Goal: Transaction & Acquisition: Purchase product/service

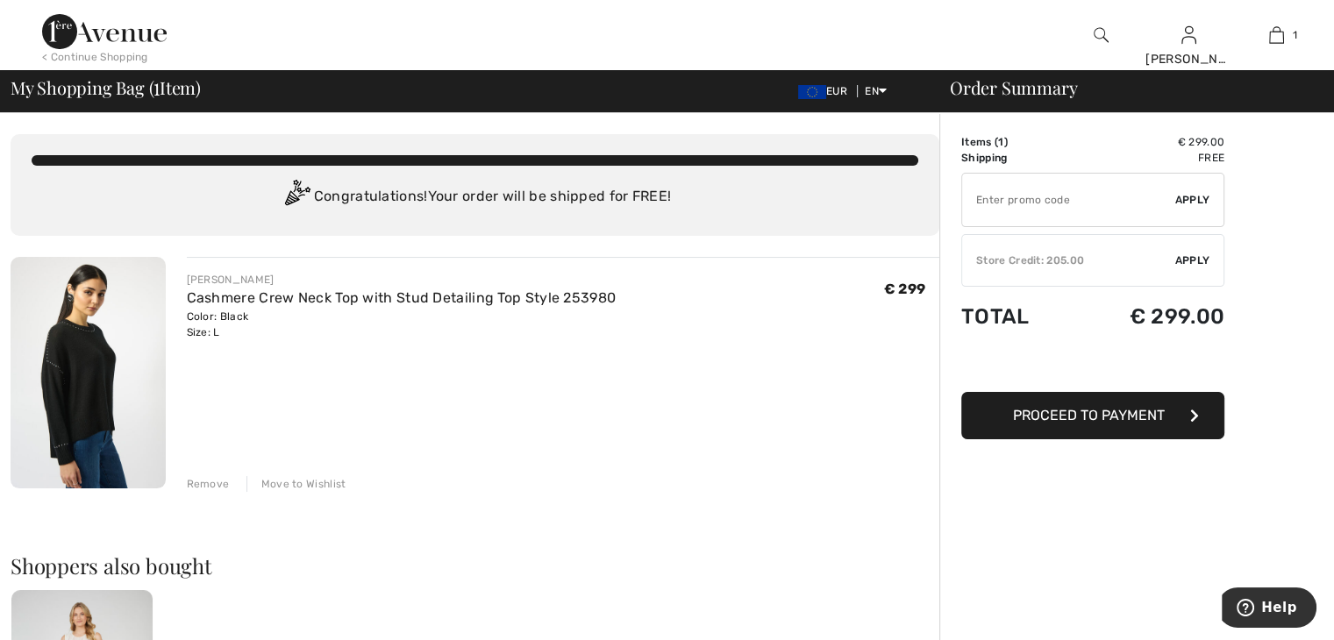
click at [1008, 261] on div "Store Credit: 205.00" at bounding box center [1068, 261] width 213 height 16
